Goal: Information Seeking & Learning: Learn about a topic

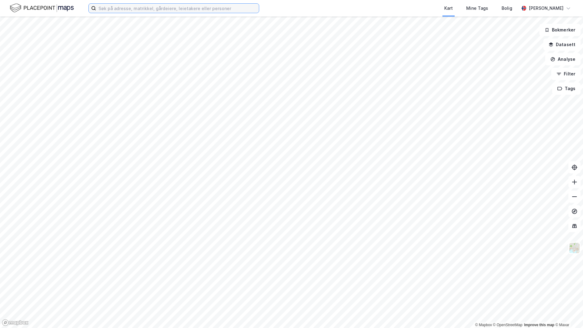
click at [171, 8] on input at bounding box center [177, 8] width 163 height 9
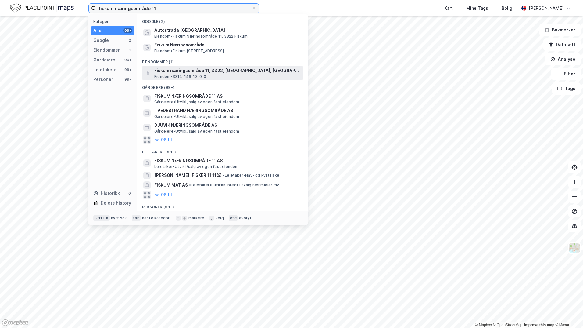
type input "fiskum næringsområde 11"
click at [192, 71] on span "Fiskum næringsområde 11, 3322, [GEOGRAPHIC_DATA], [GEOGRAPHIC_DATA]" at bounding box center [227, 70] width 146 height 7
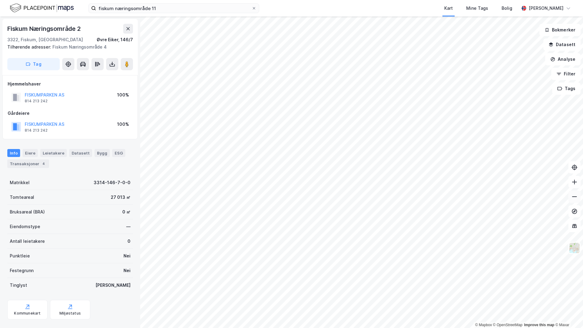
click at [574, 198] on icon at bounding box center [575, 196] width 6 height 6
click at [577, 196] on icon at bounding box center [575, 196] width 6 height 6
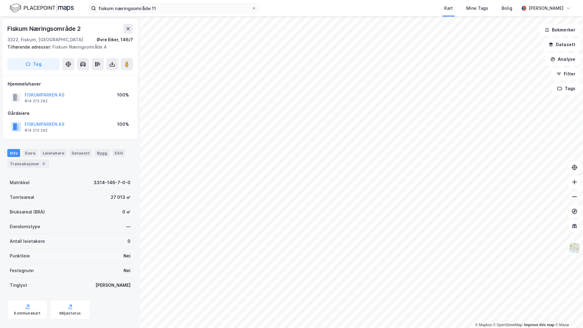
click at [577, 196] on icon at bounding box center [575, 196] width 6 height 6
click at [574, 183] on icon at bounding box center [575, 182] width 6 height 6
click at [573, 182] on icon at bounding box center [574, 181] width 5 height 1
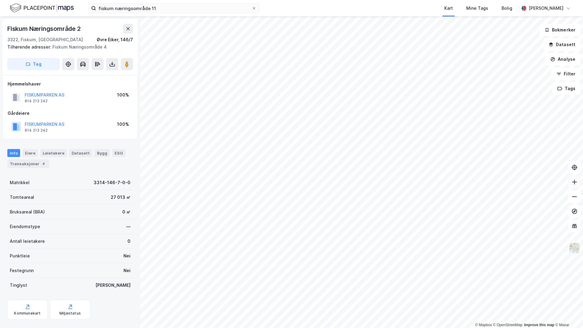
click at [573, 182] on icon at bounding box center [574, 181] width 5 height 1
